Goal: Navigation & Orientation: Find specific page/section

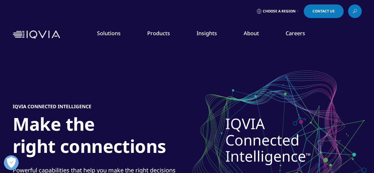
click at [297, 10] on icon at bounding box center [297, 11] width 1 height 2
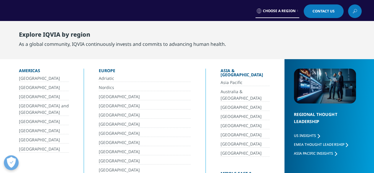
click at [30, 122] on link "[GEOGRAPHIC_DATA]" at bounding box center [44, 121] width 50 height 7
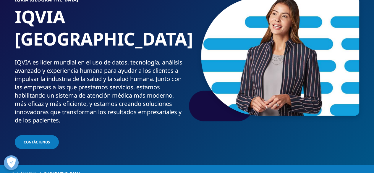
scroll to position [59, 0]
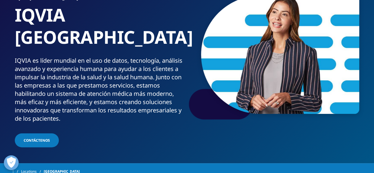
click at [309, 118] on link "VIEW ROLES" at bounding box center [325, 117] width 64 height 5
